Goal: Book appointment/travel/reservation

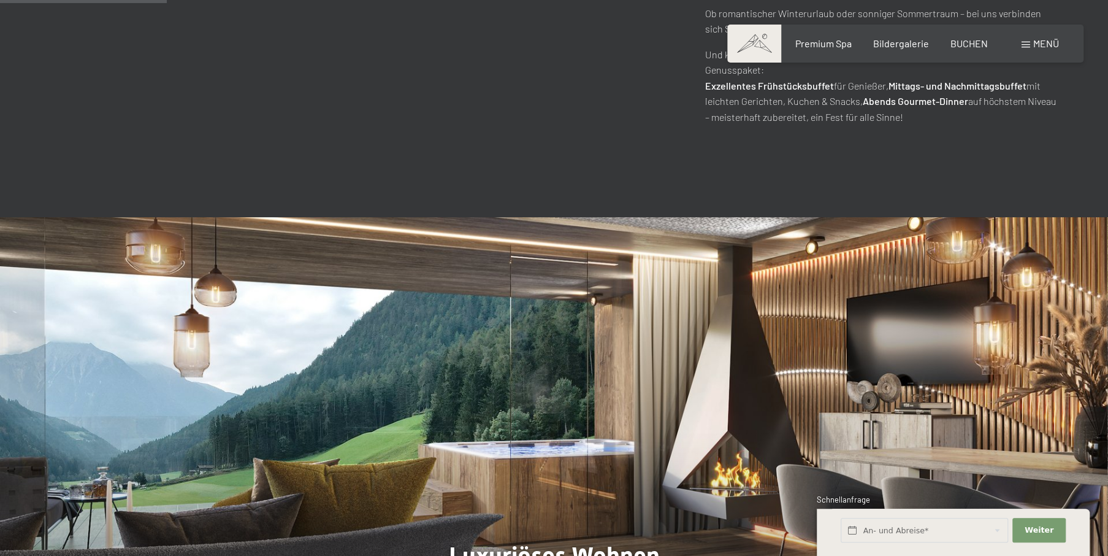
scroll to position [1042, 0]
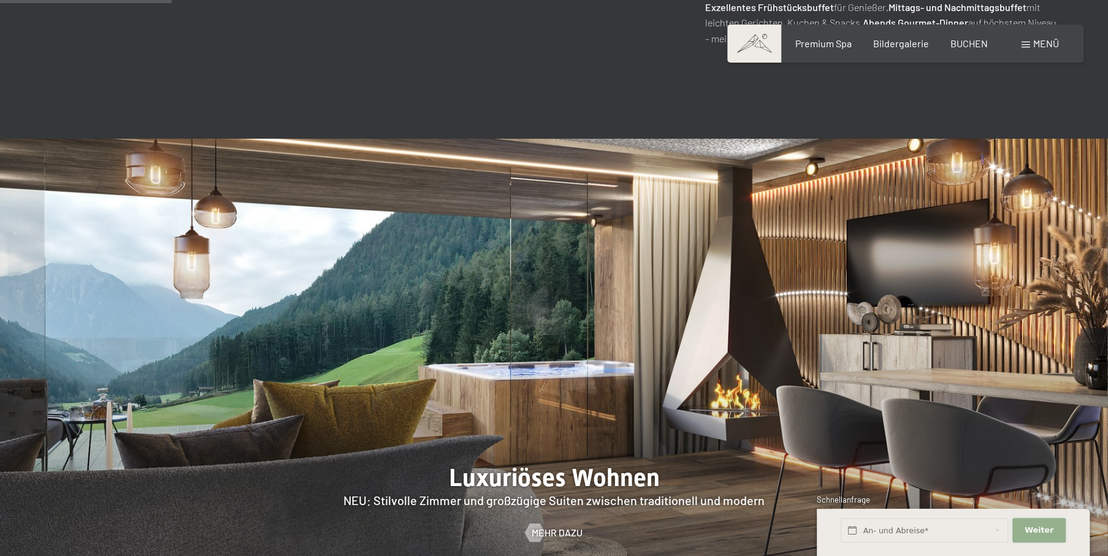
click at [1034, 528] on span "Weiter" at bounding box center [1039, 529] width 29 height 11
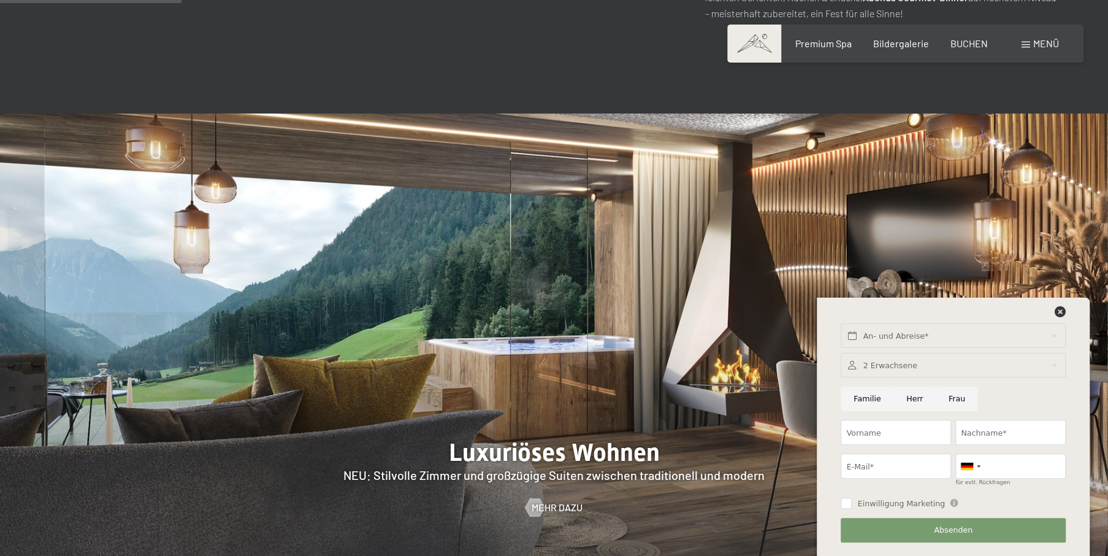
scroll to position [1104, 0]
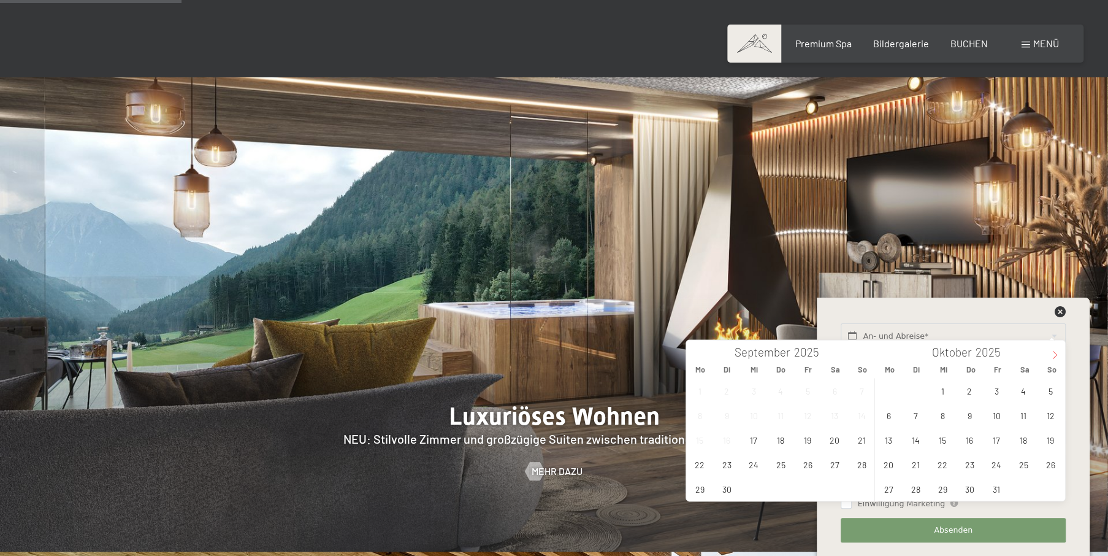
click at [1055, 357] on icon at bounding box center [1054, 354] width 9 height 9
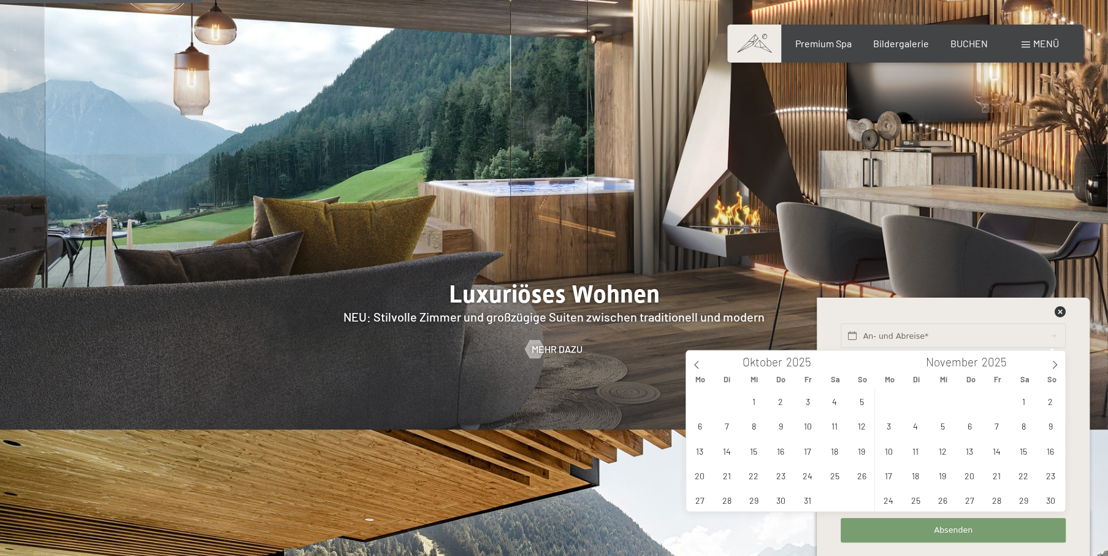
scroll to position [1226, 0]
click at [885, 425] on span "3" at bounding box center [889, 425] width 24 height 24
click at [966, 425] on span "6" at bounding box center [970, 425] width 24 height 24
type input "[DATE] - Do. [DATE]"
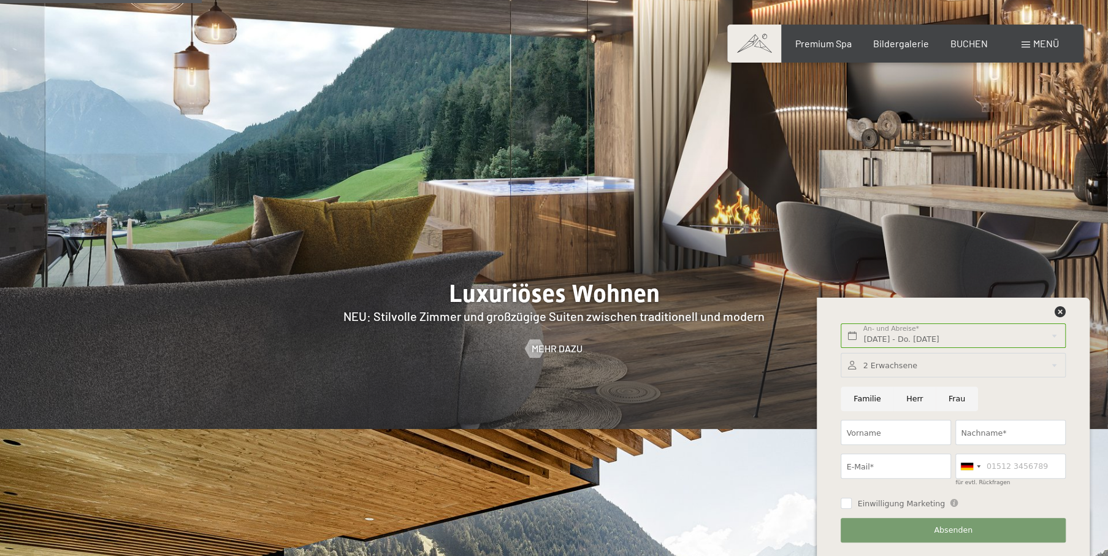
click at [1057, 364] on div at bounding box center [953, 365] width 224 height 25
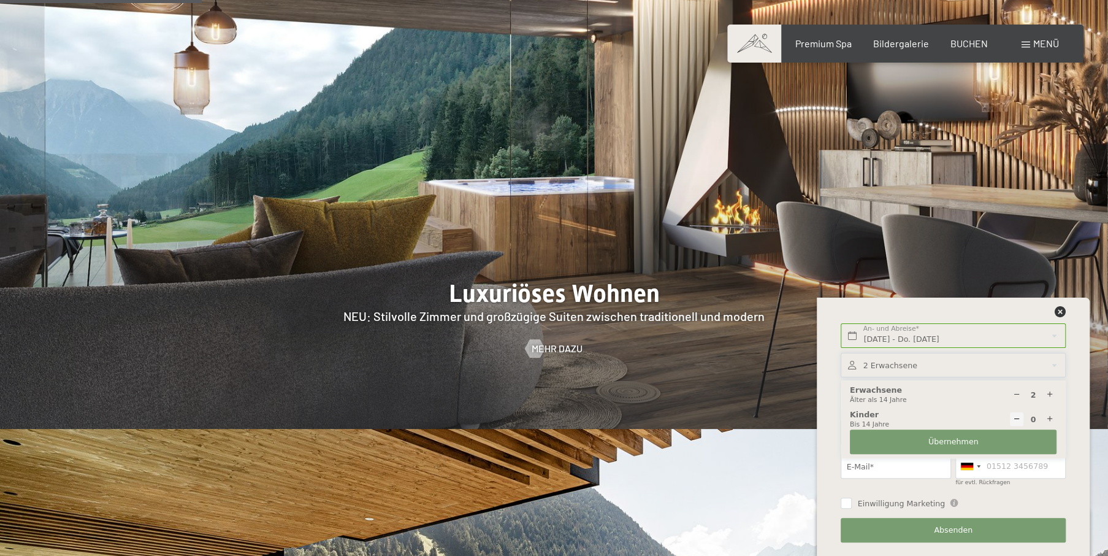
click at [1046, 421] on icon at bounding box center [1050, 419] width 8 height 8
type input "1"
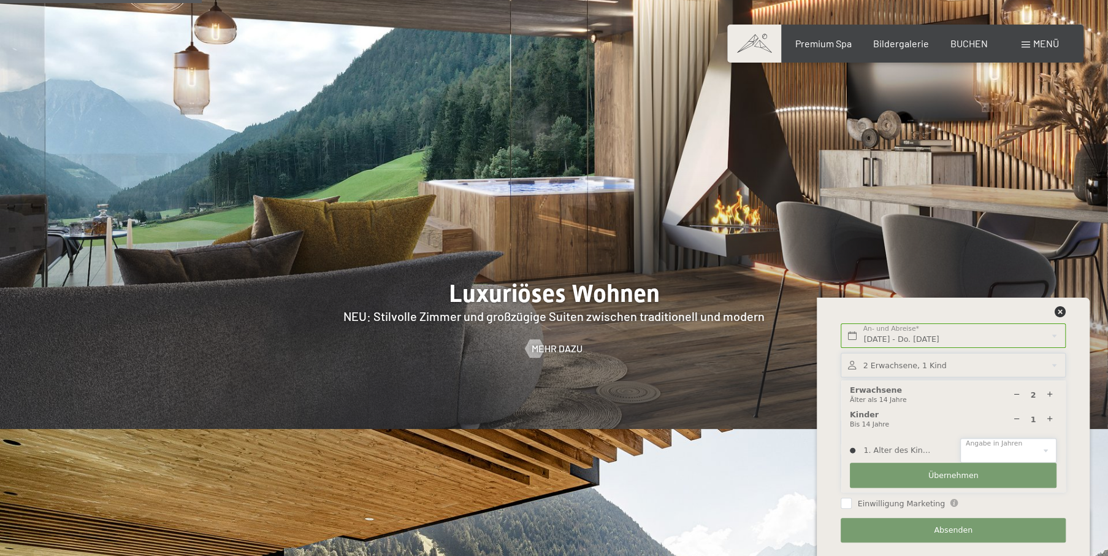
click at [1051, 449] on select "0 1 2 3 4 5 6 7 8 9 10 11 12 13 14" at bounding box center [1008, 450] width 96 height 25
select select "14"
click at [960, 438] on select "0 1 2 3 4 5 6 7 8 9 10 11 12 13 14" at bounding box center [1008, 450] width 96 height 25
click at [1051, 391] on icon at bounding box center [1050, 395] width 8 height 8
type input "3"
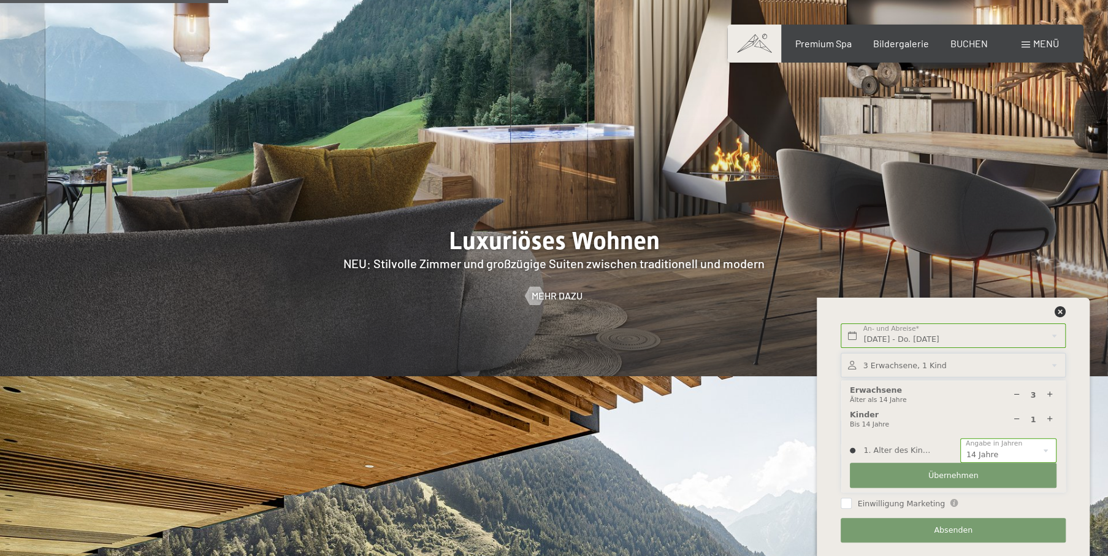
scroll to position [1410, 0]
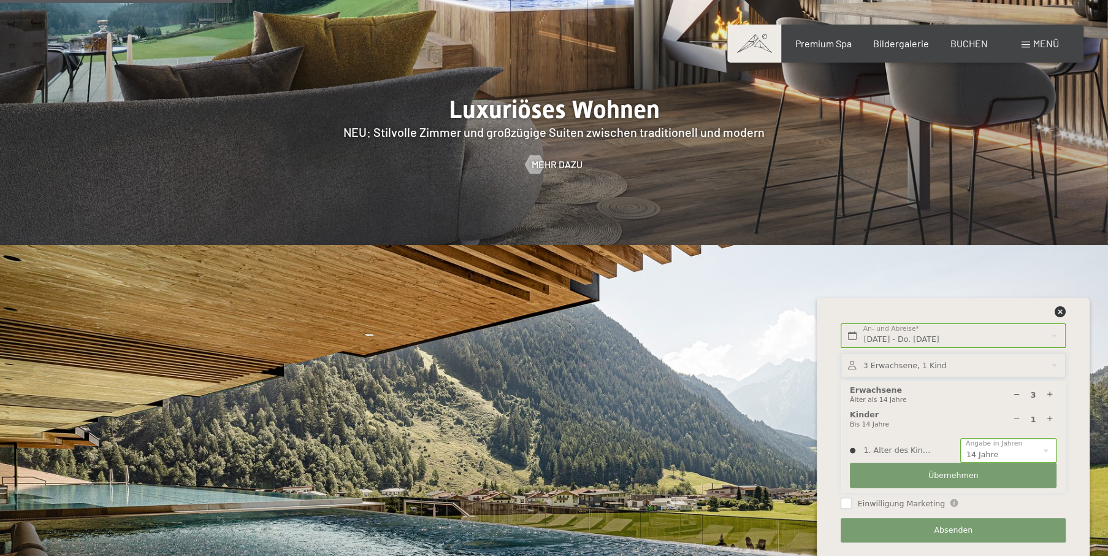
click at [850, 500] on input "Einwilligung Marketing" at bounding box center [846, 502] width 11 height 11
checkbox input "true"
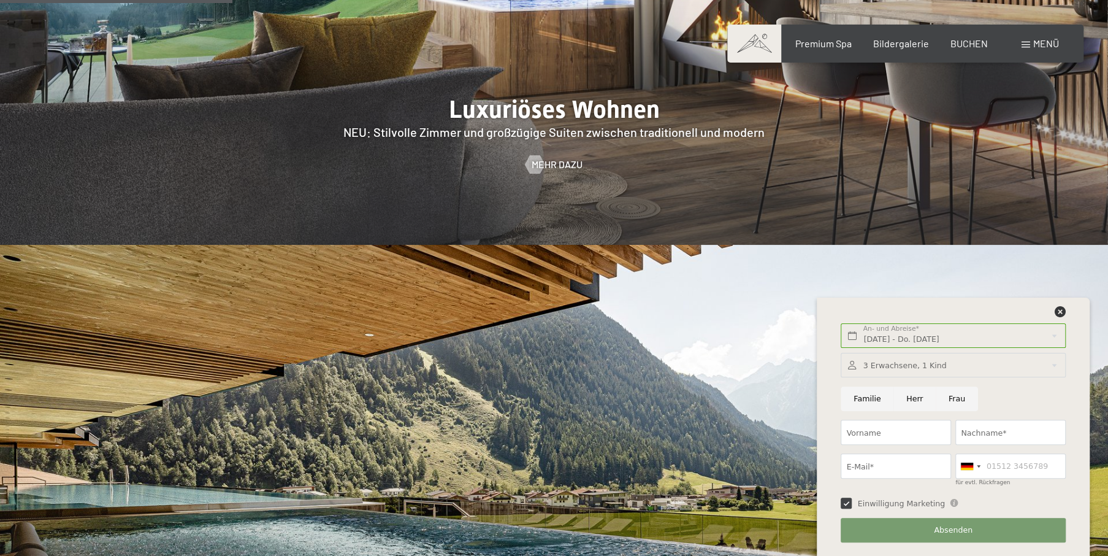
click at [862, 394] on input "Familie" at bounding box center [867, 398] width 53 height 25
radio input "true"
click at [877, 430] on input "Vorname" at bounding box center [896, 431] width 110 height 25
type input "[PERSON_NAME]"
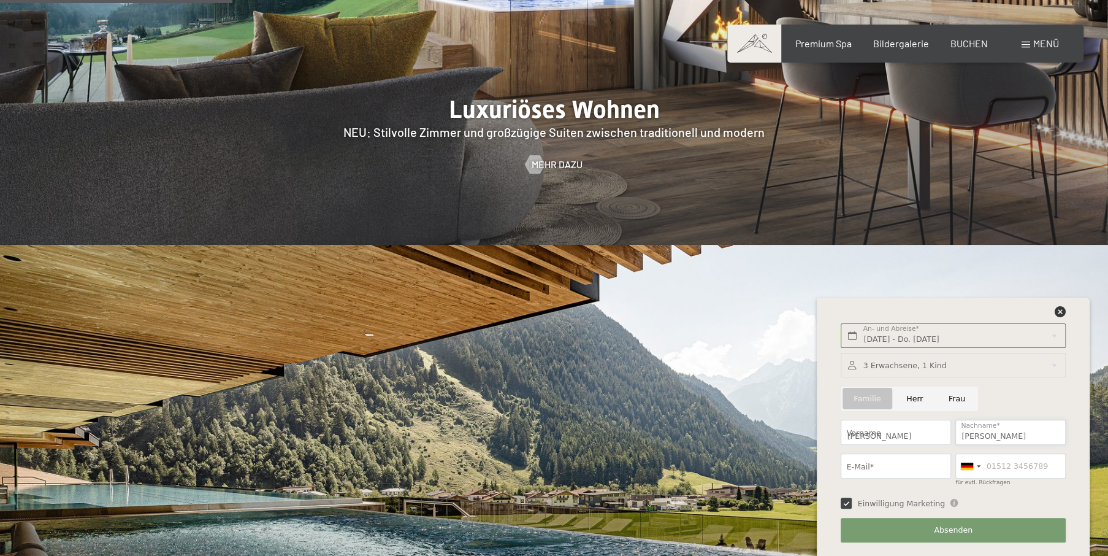
type input "[EMAIL_ADDRESS][DOMAIN_NAME]"
type input "08251886018"
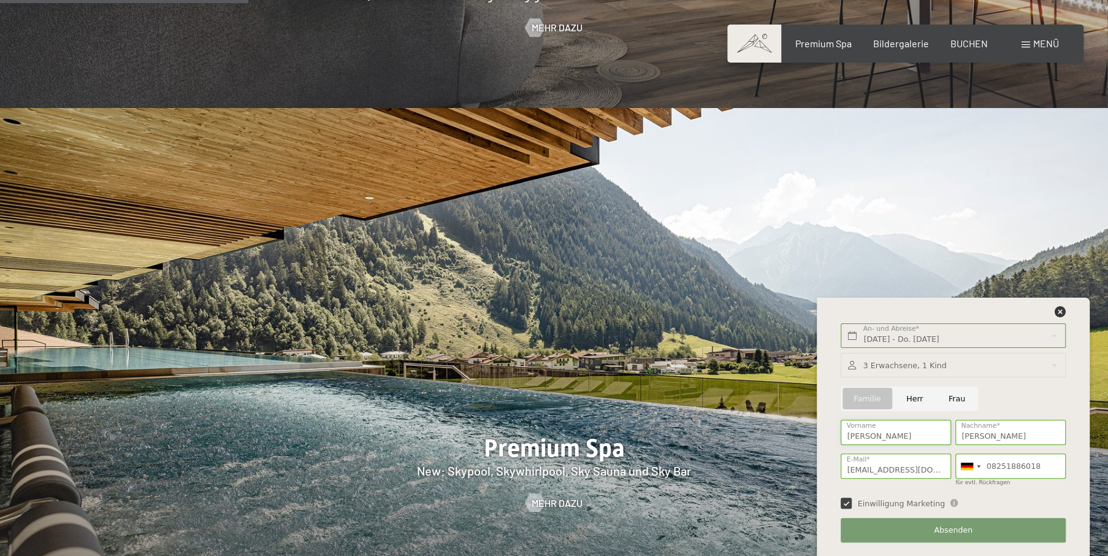
scroll to position [1656, 0]
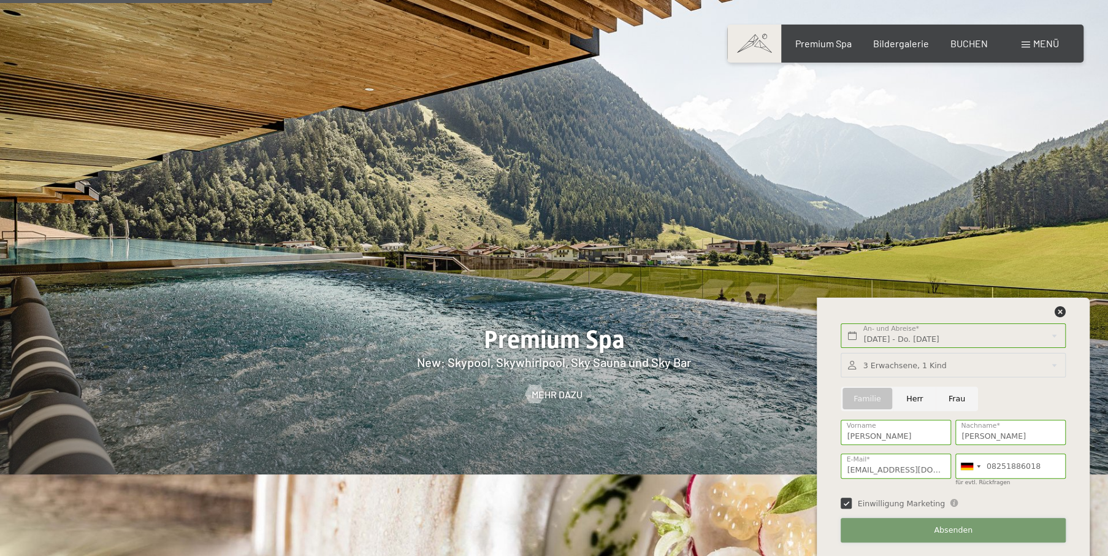
click at [938, 535] on button "Absenden" at bounding box center [953, 530] width 224 height 25
